Goal: Information Seeking & Learning: Learn about a topic

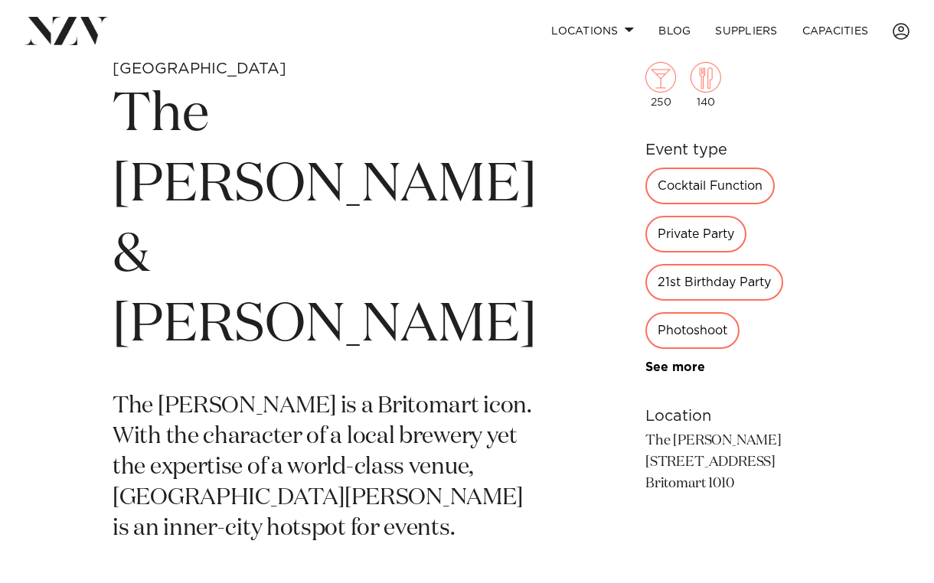
scroll to position [515, 0]
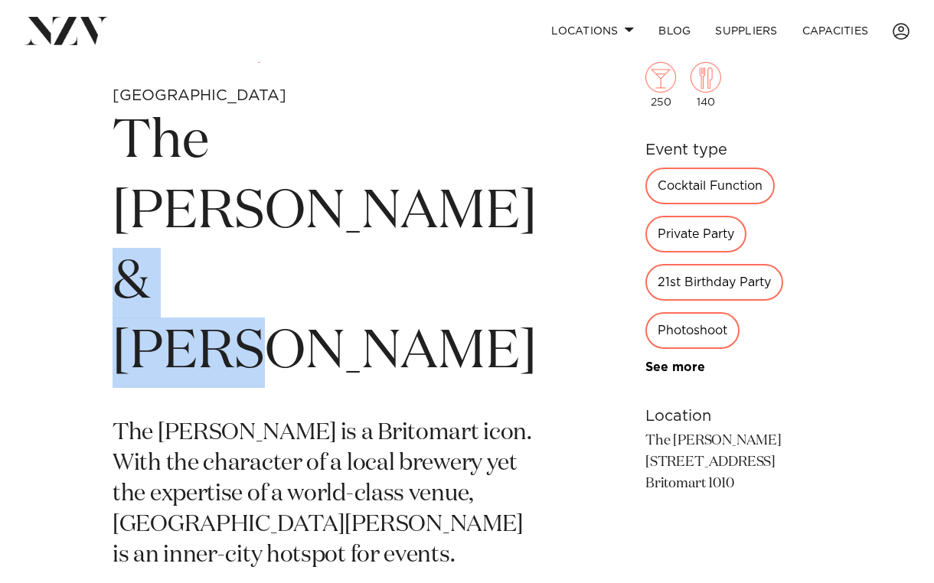
drag, startPoint x: 364, startPoint y: 289, endPoint x: 169, endPoint y: 283, distance: 194.6
click at [169, 283] on h1 "The [PERSON_NAME] & [PERSON_NAME]" at bounding box center [325, 248] width 424 height 282
copy h1 "Talulah"
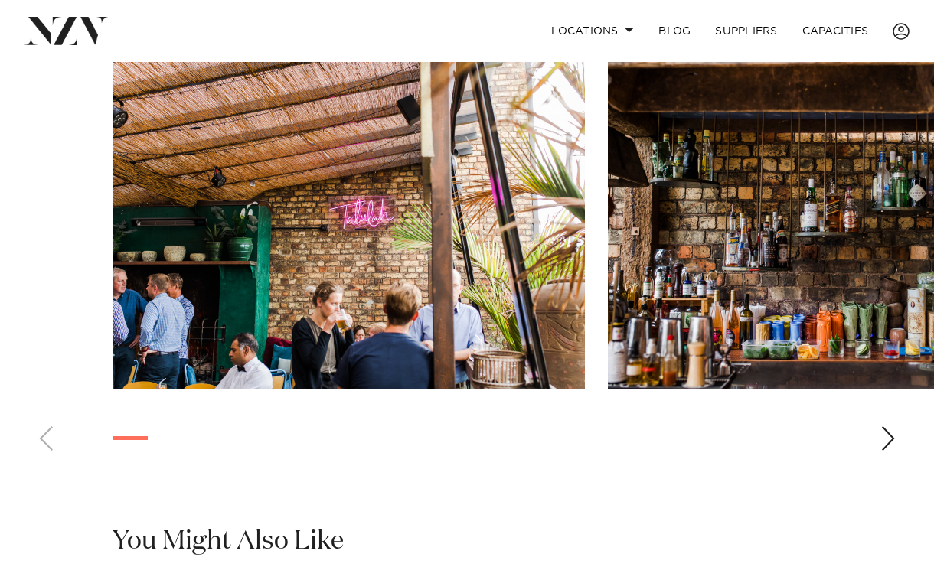
scroll to position [1129, 0]
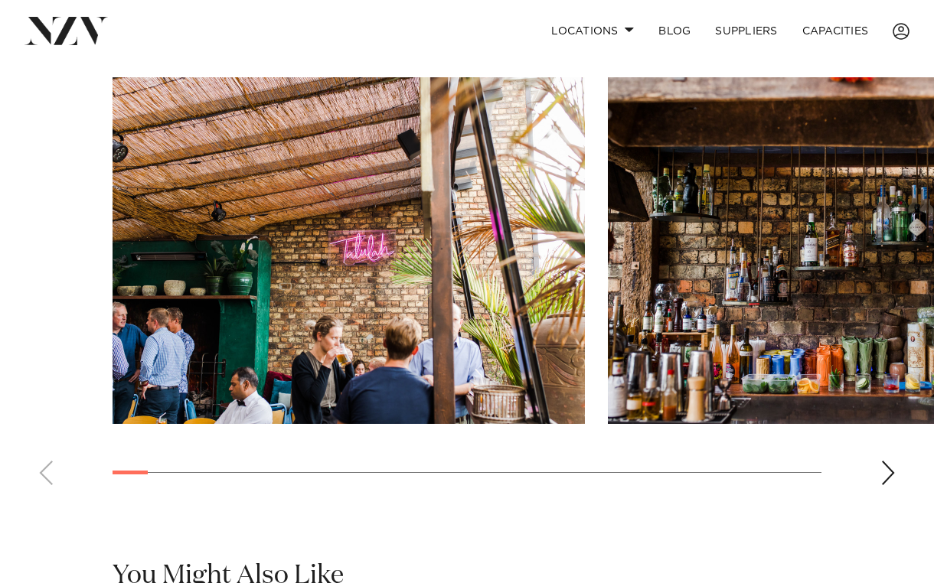
click at [893, 461] on div "Next slide" at bounding box center [887, 473] width 15 height 24
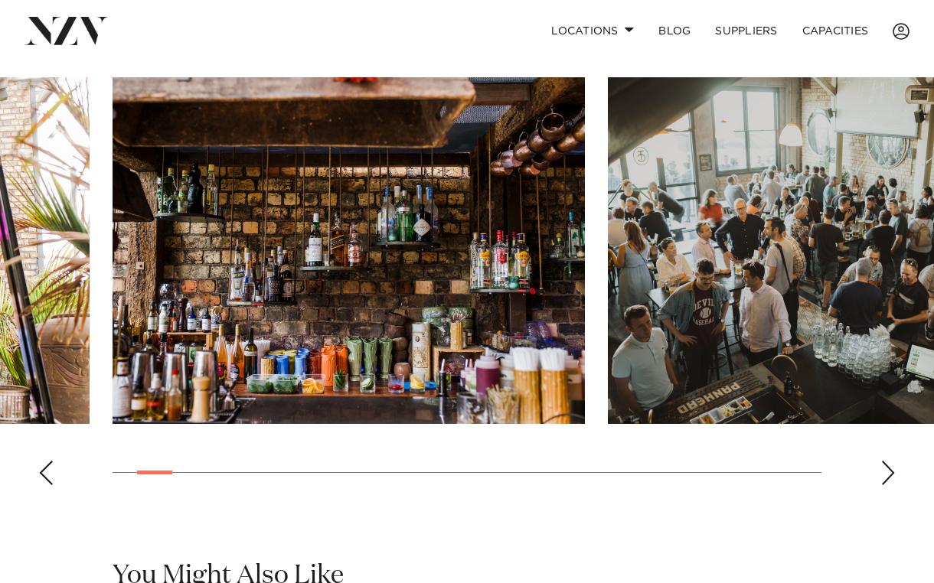
click at [893, 461] on div "Next slide" at bounding box center [887, 473] width 15 height 24
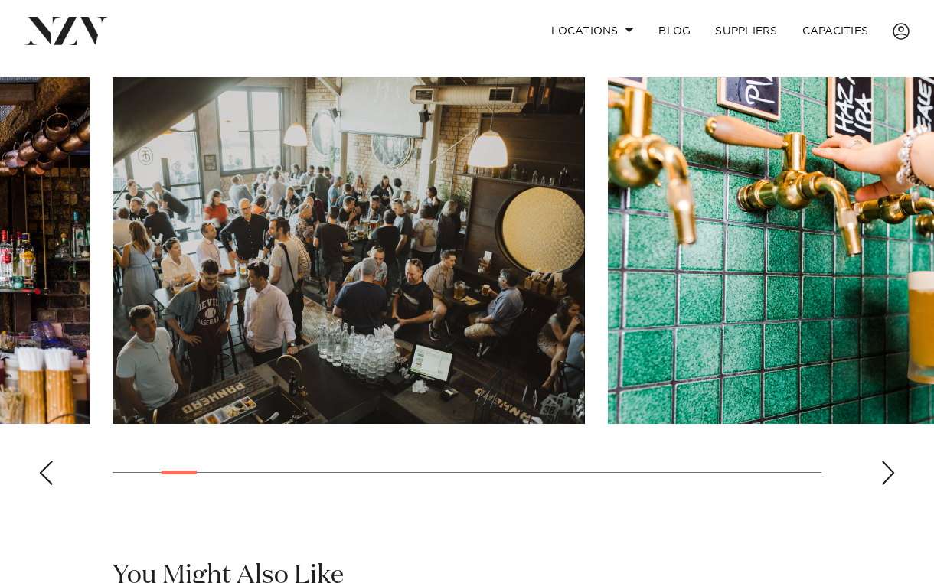
click at [893, 461] on div "Next slide" at bounding box center [887, 473] width 15 height 24
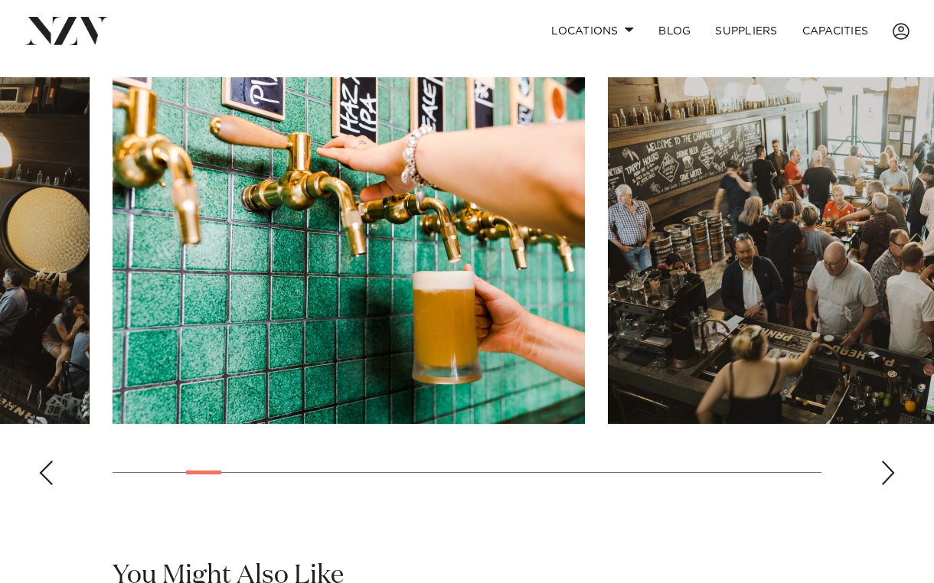
click at [893, 461] on div "Next slide" at bounding box center [887, 473] width 15 height 24
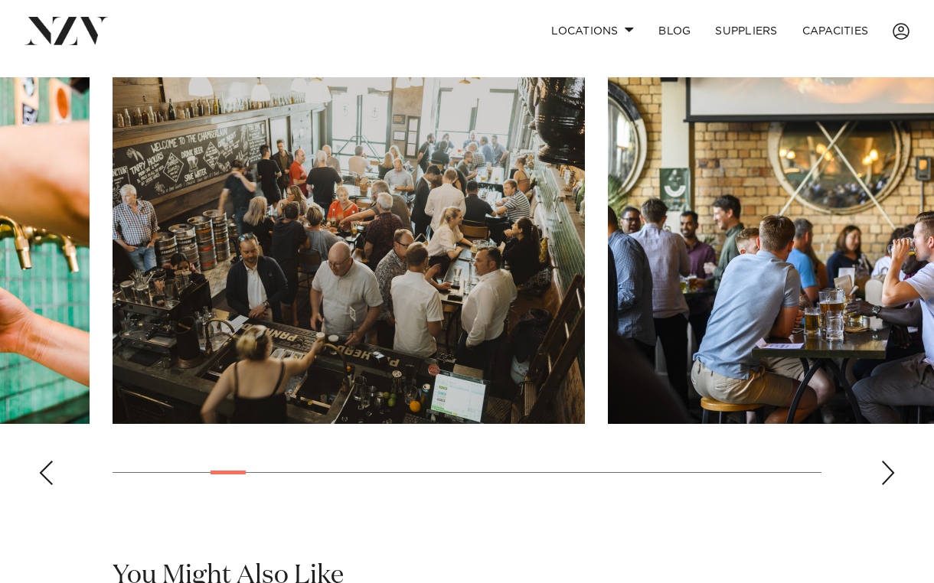
click at [893, 461] on div "Next slide" at bounding box center [887, 473] width 15 height 24
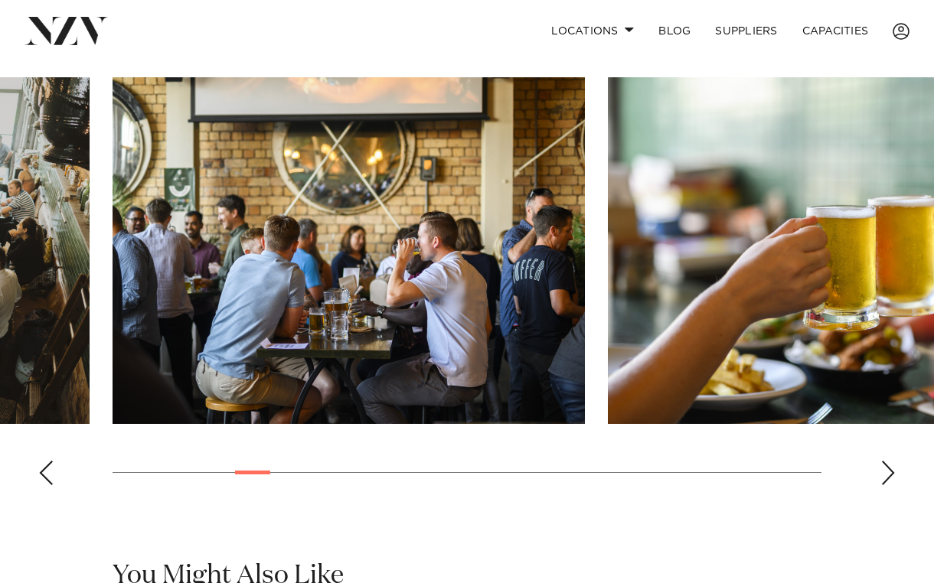
click at [893, 461] on div "Next slide" at bounding box center [887, 473] width 15 height 24
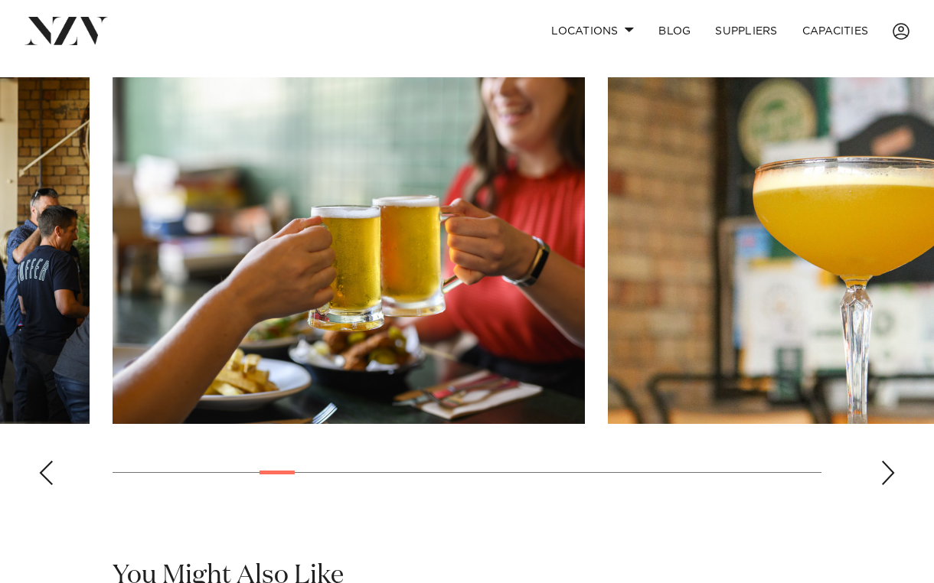
click at [893, 461] on div "Next slide" at bounding box center [887, 473] width 15 height 24
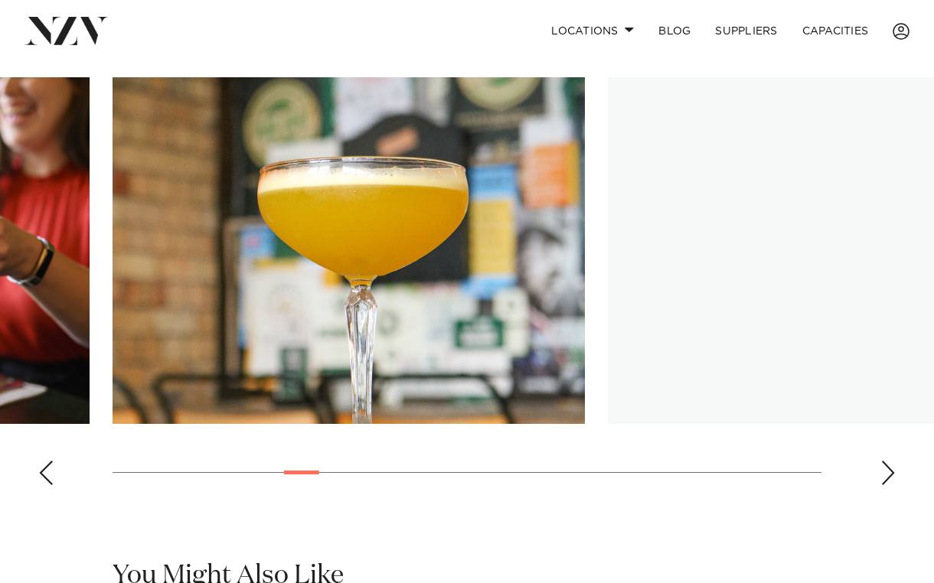
click at [893, 461] on div "Next slide" at bounding box center [887, 473] width 15 height 24
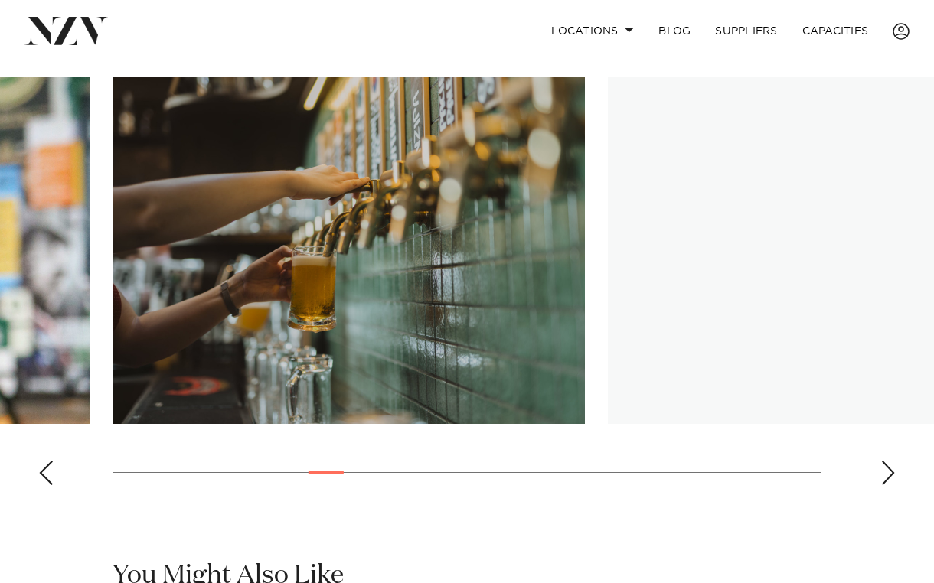
click at [893, 461] on div "Next slide" at bounding box center [887, 473] width 15 height 24
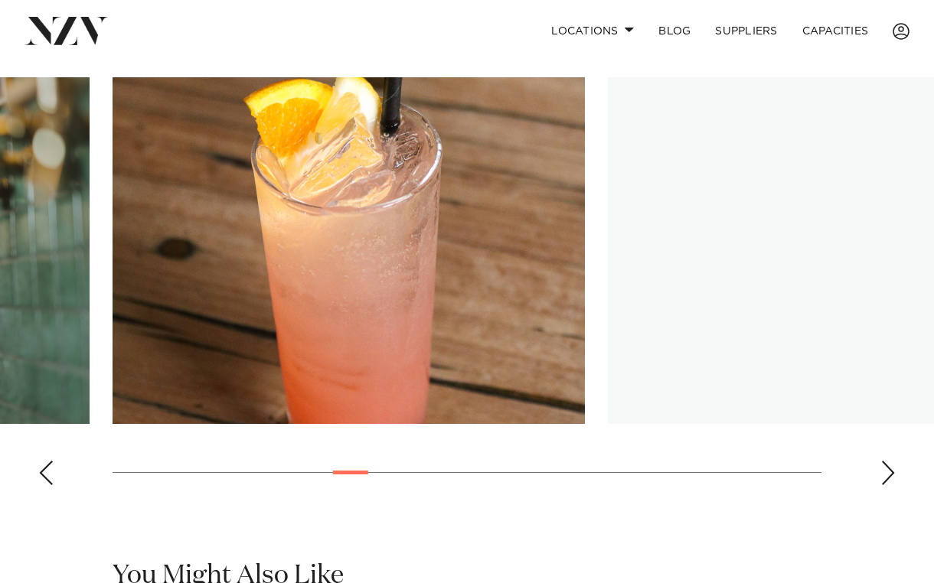
click at [893, 461] on div "Next slide" at bounding box center [887, 473] width 15 height 24
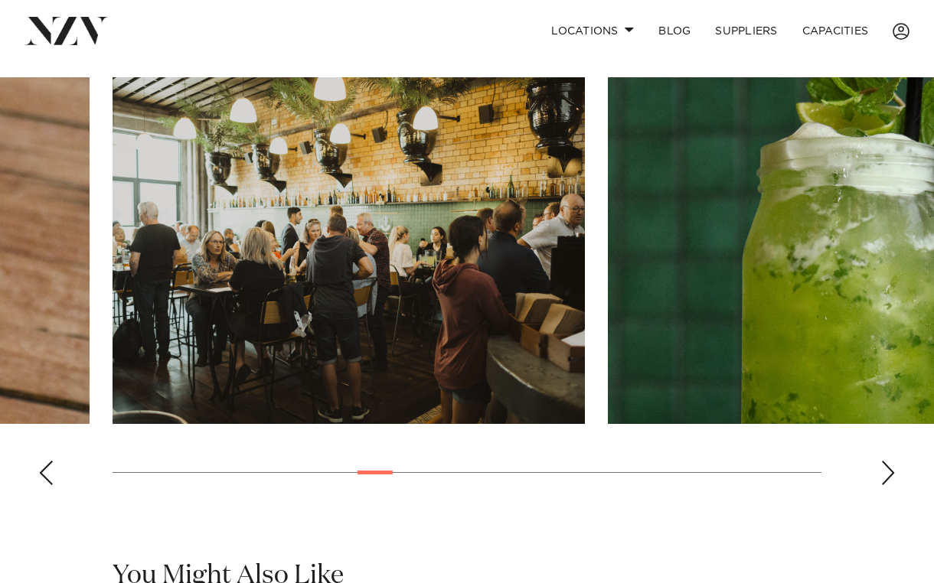
click at [893, 461] on div "Next slide" at bounding box center [887, 473] width 15 height 24
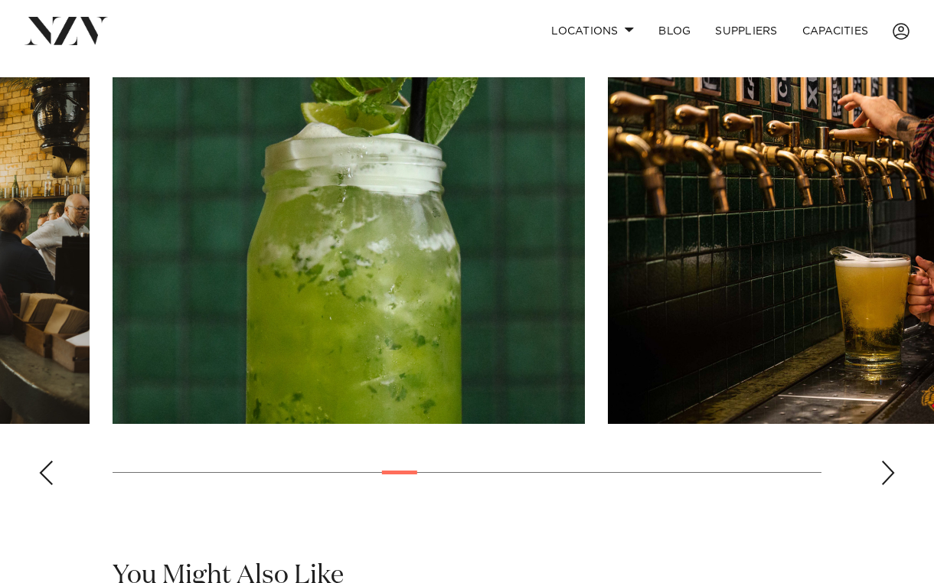
click at [893, 461] on div "Next slide" at bounding box center [887, 473] width 15 height 24
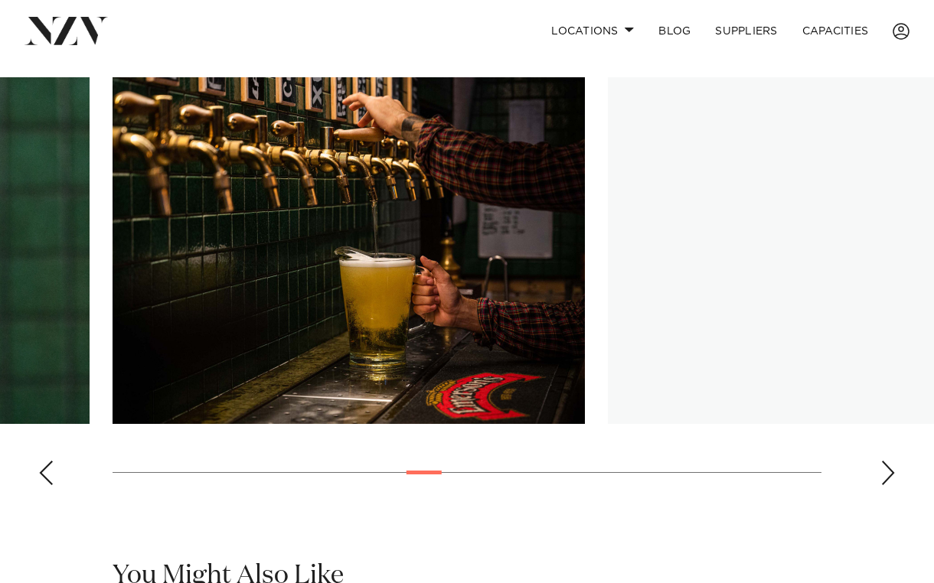
click at [893, 461] on div "Next slide" at bounding box center [887, 473] width 15 height 24
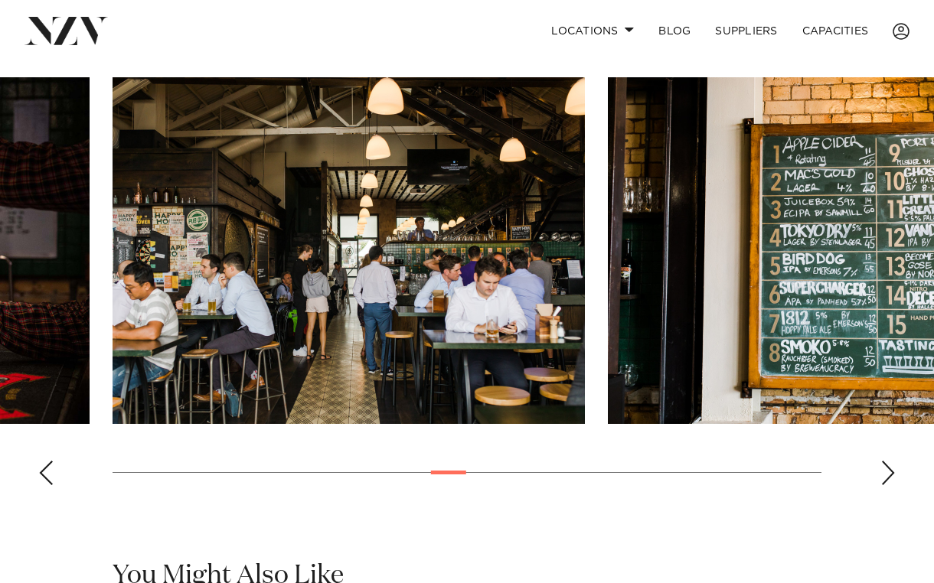
click at [893, 461] on div "Next slide" at bounding box center [887, 473] width 15 height 24
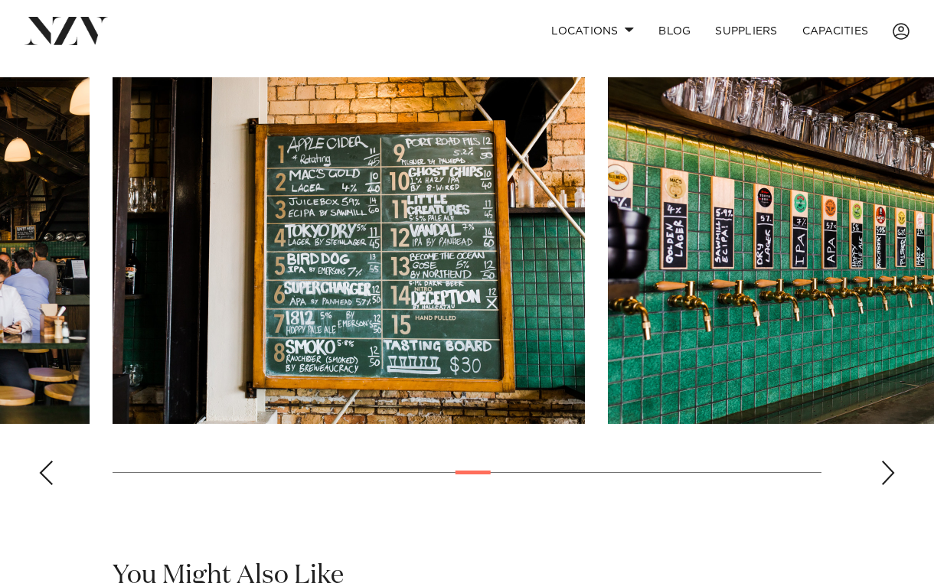
click at [893, 461] on div "Next slide" at bounding box center [887, 473] width 15 height 24
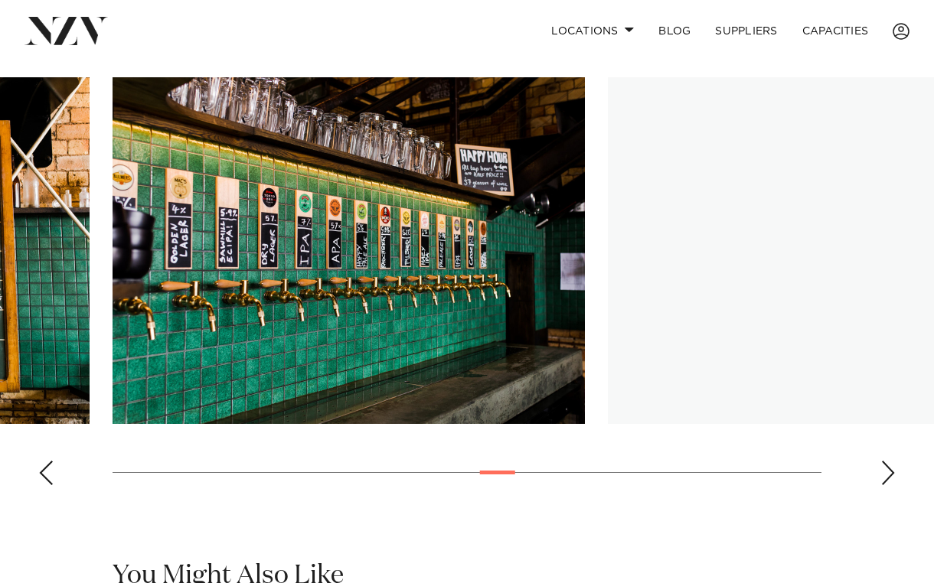
click at [893, 461] on div "Next slide" at bounding box center [887, 473] width 15 height 24
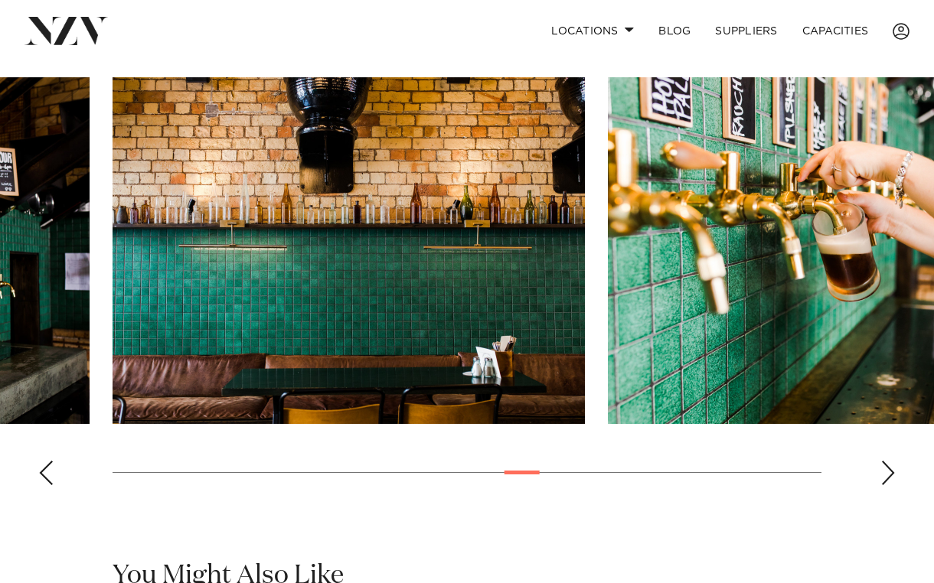
click at [893, 461] on div "Next slide" at bounding box center [887, 473] width 15 height 24
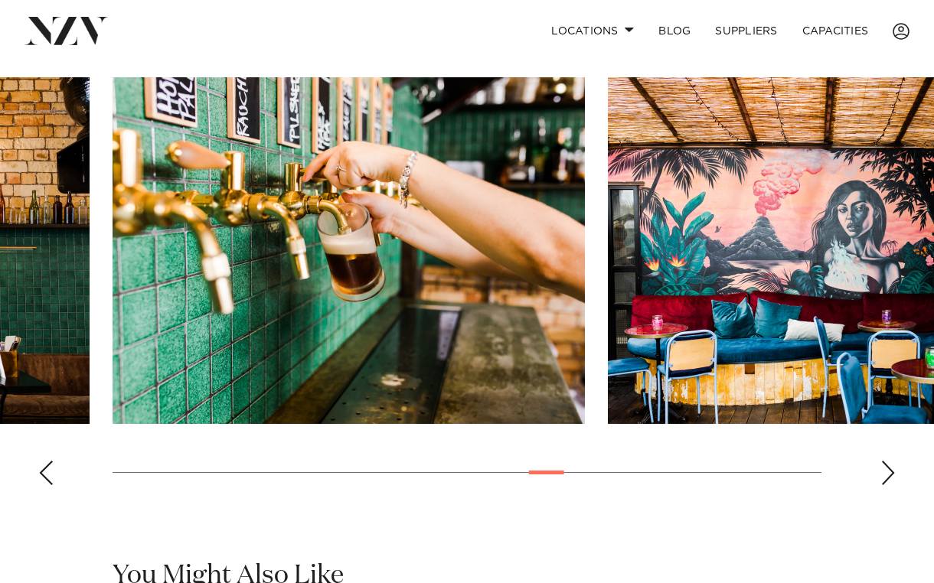
click at [890, 461] on div "Next slide" at bounding box center [887, 473] width 15 height 24
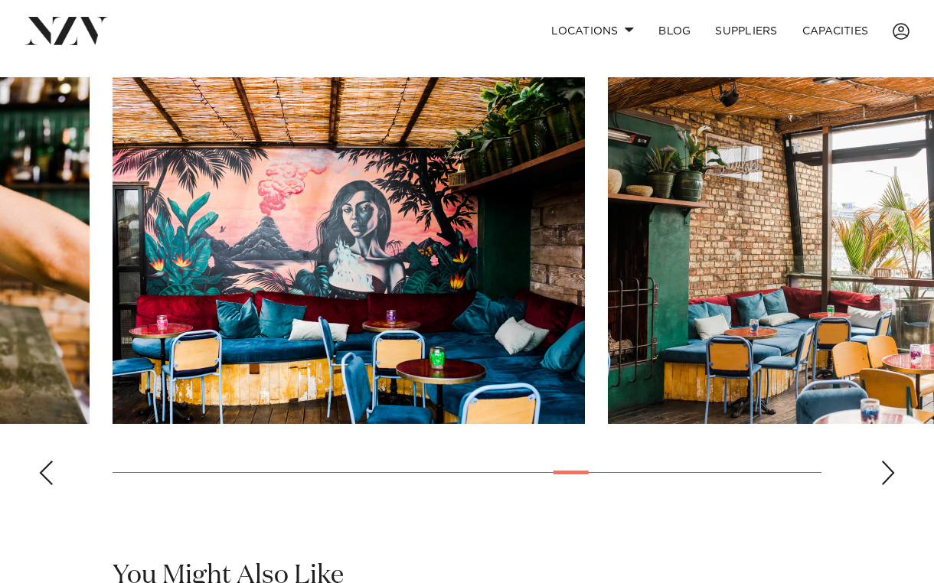
click at [890, 461] on div "Next slide" at bounding box center [887, 473] width 15 height 24
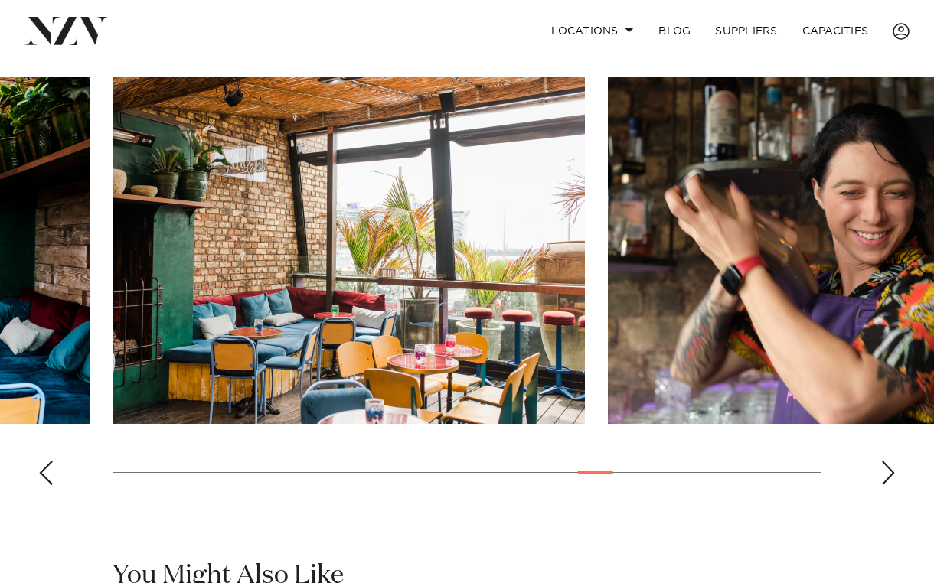
click at [890, 461] on div "Next slide" at bounding box center [887, 473] width 15 height 24
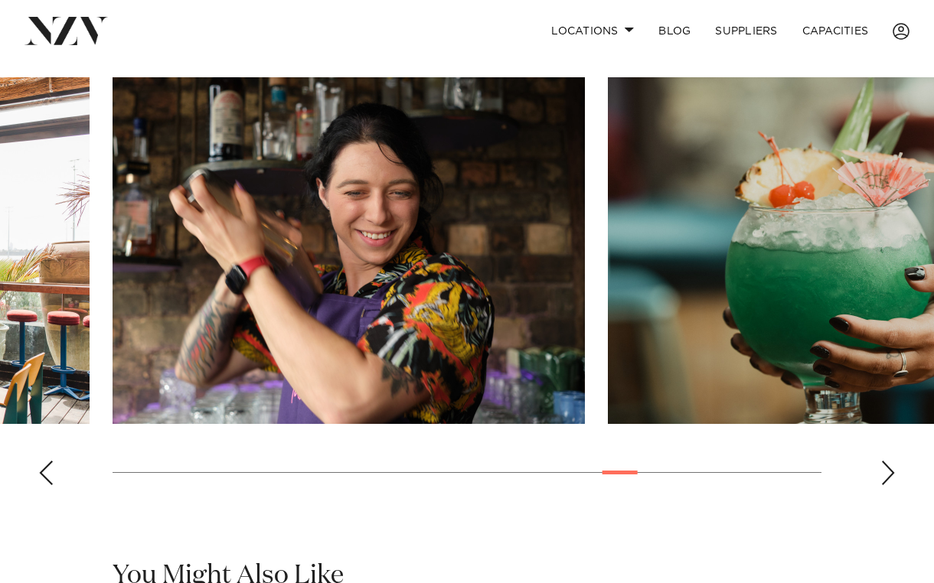
click at [890, 461] on div "Next slide" at bounding box center [887, 473] width 15 height 24
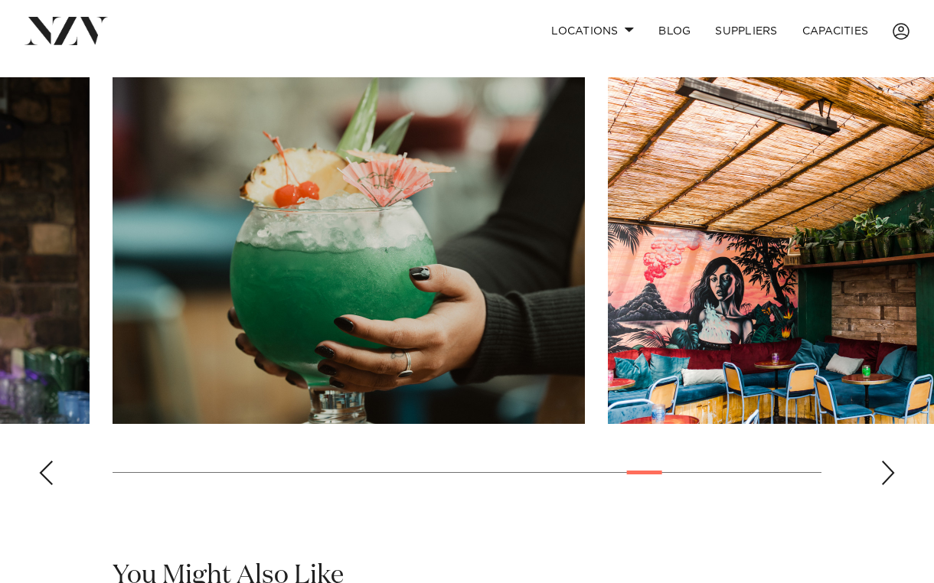
click at [890, 461] on div "Next slide" at bounding box center [887, 473] width 15 height 24
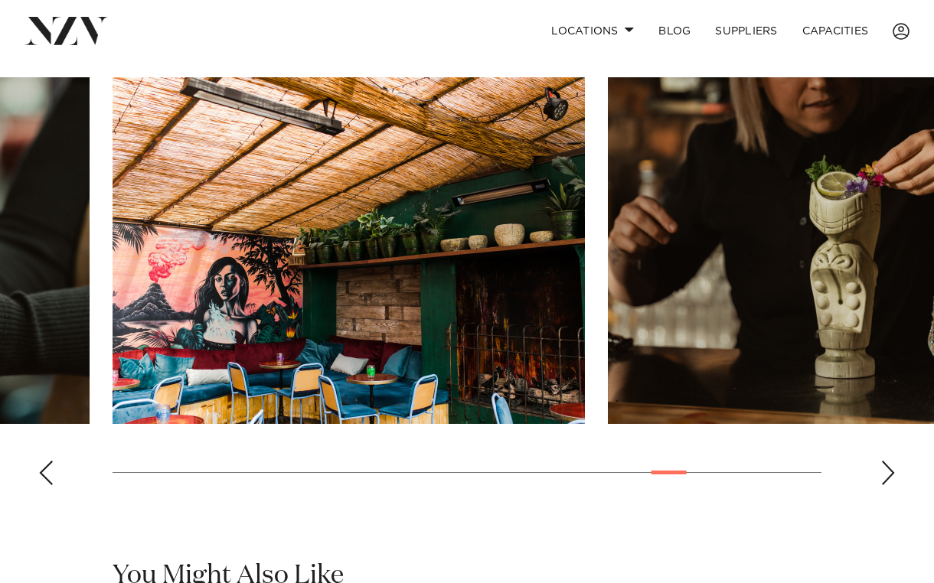
click at [890, 461] on div "Next slide" at bounding box center [887, 473] width 15 height 24
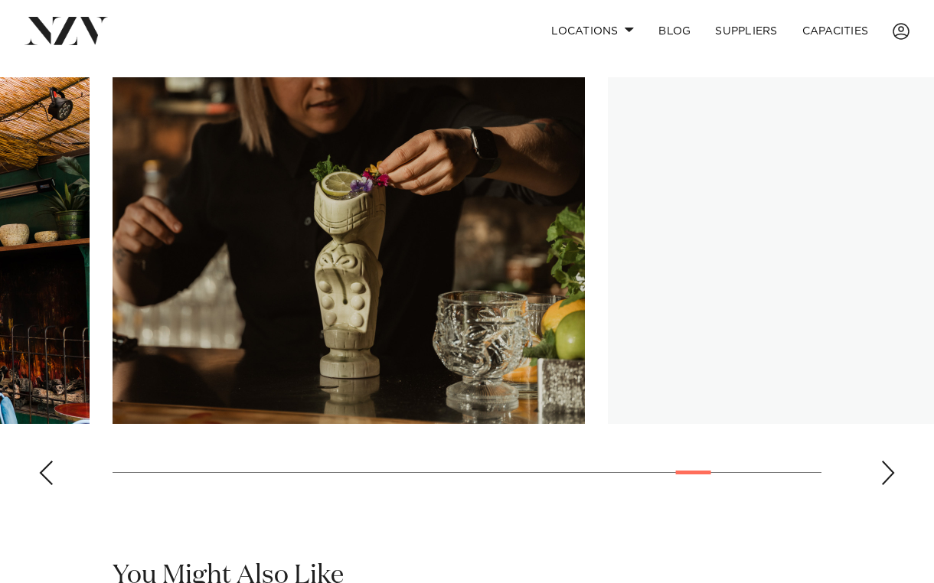
click at [890, 461] on div "Next slide" at bounding box center [887, 473] width 15 height 24
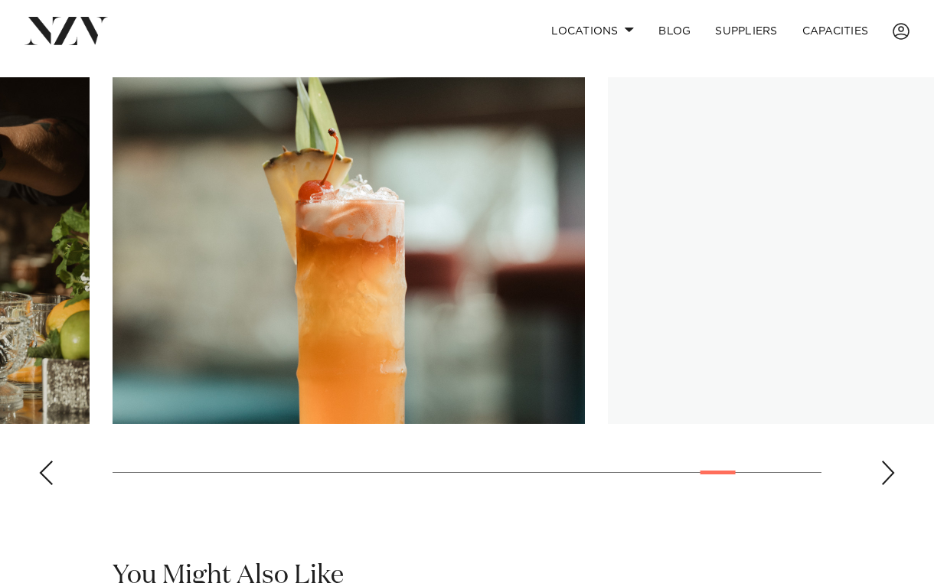
click at [890, 461] on div "Next slide" at bounding box center [887, 473] width 15 height 24
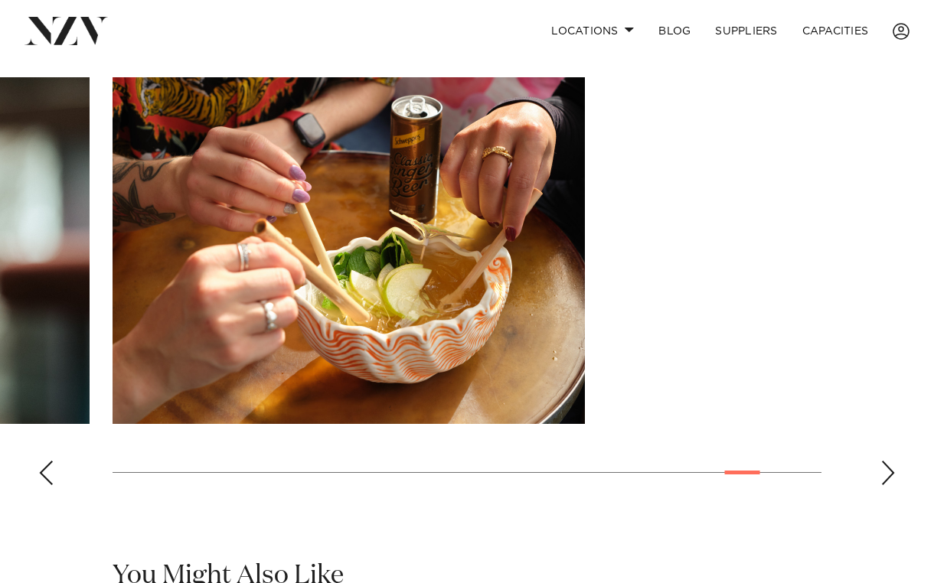
click at [890, 461] on div "Next slide" at bounding box center [887, 473] width 15 height 24
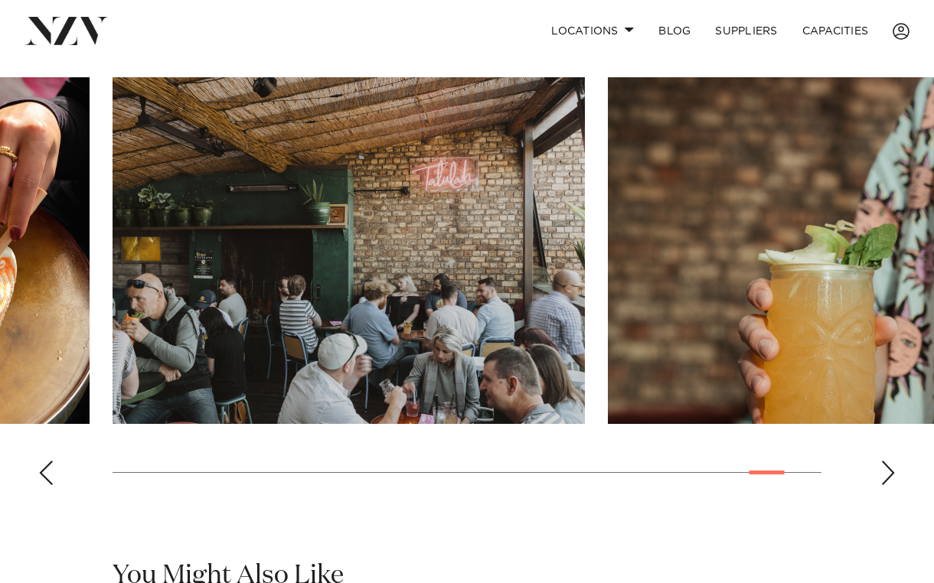
click at [890, 461] on div "Next slide" at bounding box center [887, 473] width 15 height 24
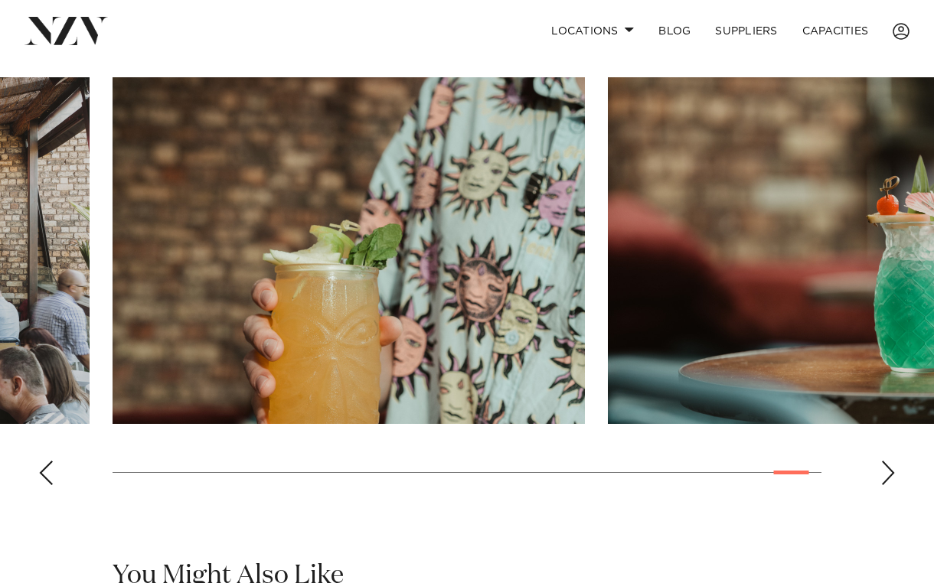
click at [42, 461] on div "Previous slide" at bounding box center [45, 473] width 15 height 24
